Goal: Navigation & Orientation: Understand site structure

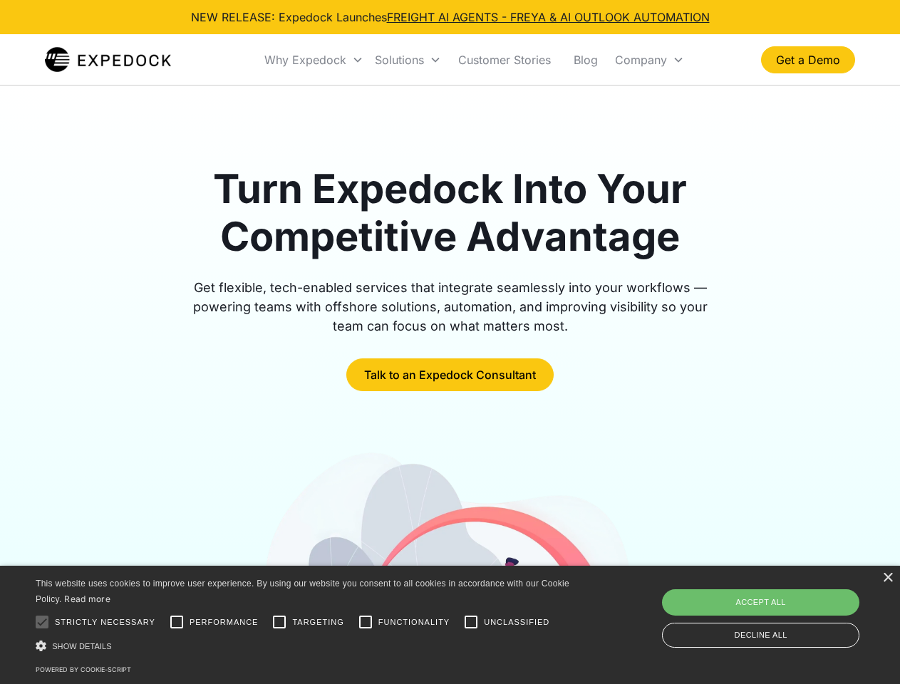
click at [314, 60] on div "Why Expedock" at bounding box center [305, 60] width 82 height 14
click at [408, 60] on div "Solutions" at bounding box center [399, 60] width 49 height 14
click at [649, 60] on div "Company" at bounding box center [641, 60] width 52 height 14
click at [42, 622] on div at bounding box center [42, 622] width 29 height 29
click at [177, 622] on input "Performance" at bounding box center [177, 622] width 29 height 29
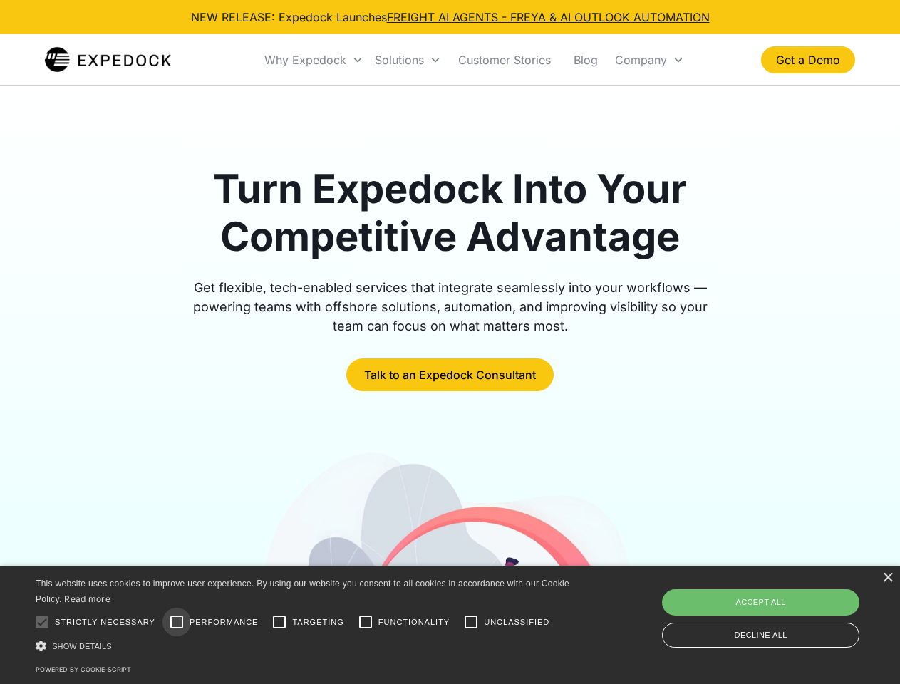
checkbox input "true"
click at [279, 622] on input "Targeting" at bounding box center [279, 622] width 29 height 29
checkbox input "true"
click at [366, 622] on input "Functionality" at bounding box center [365, 622] width 29 height 29
checkbox input "true"
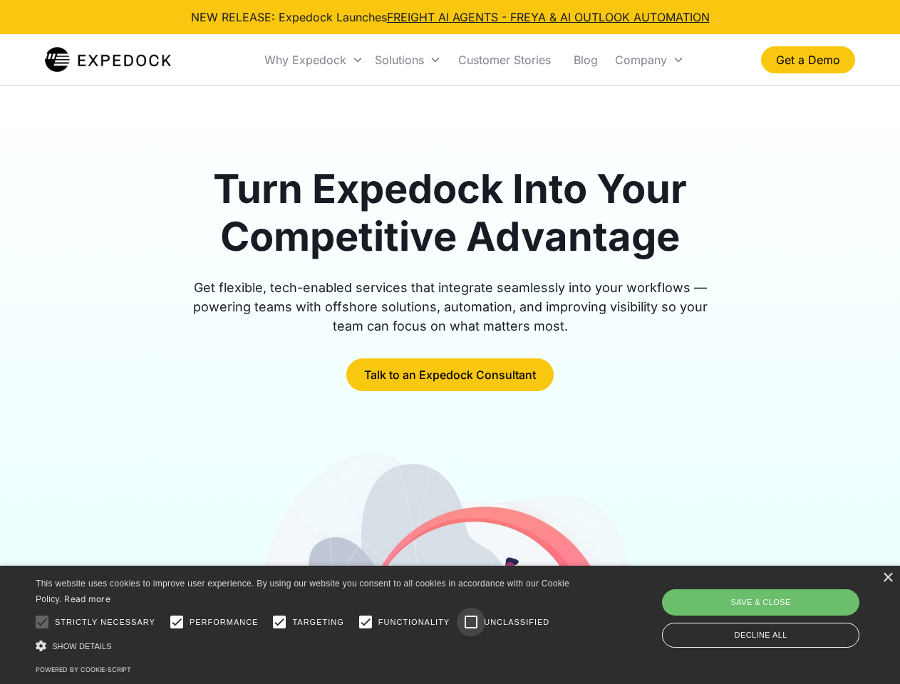
click at [471, 622] on input "Unclassified" at bounding box center [471, 622] width 29 height 29
checkbox input "true"
click at [305, 646] on div "Show details Hide details" at bounding box center [305, 646] width 539 height 15
